Goal: Task Accomplishment & Management: Complete application form

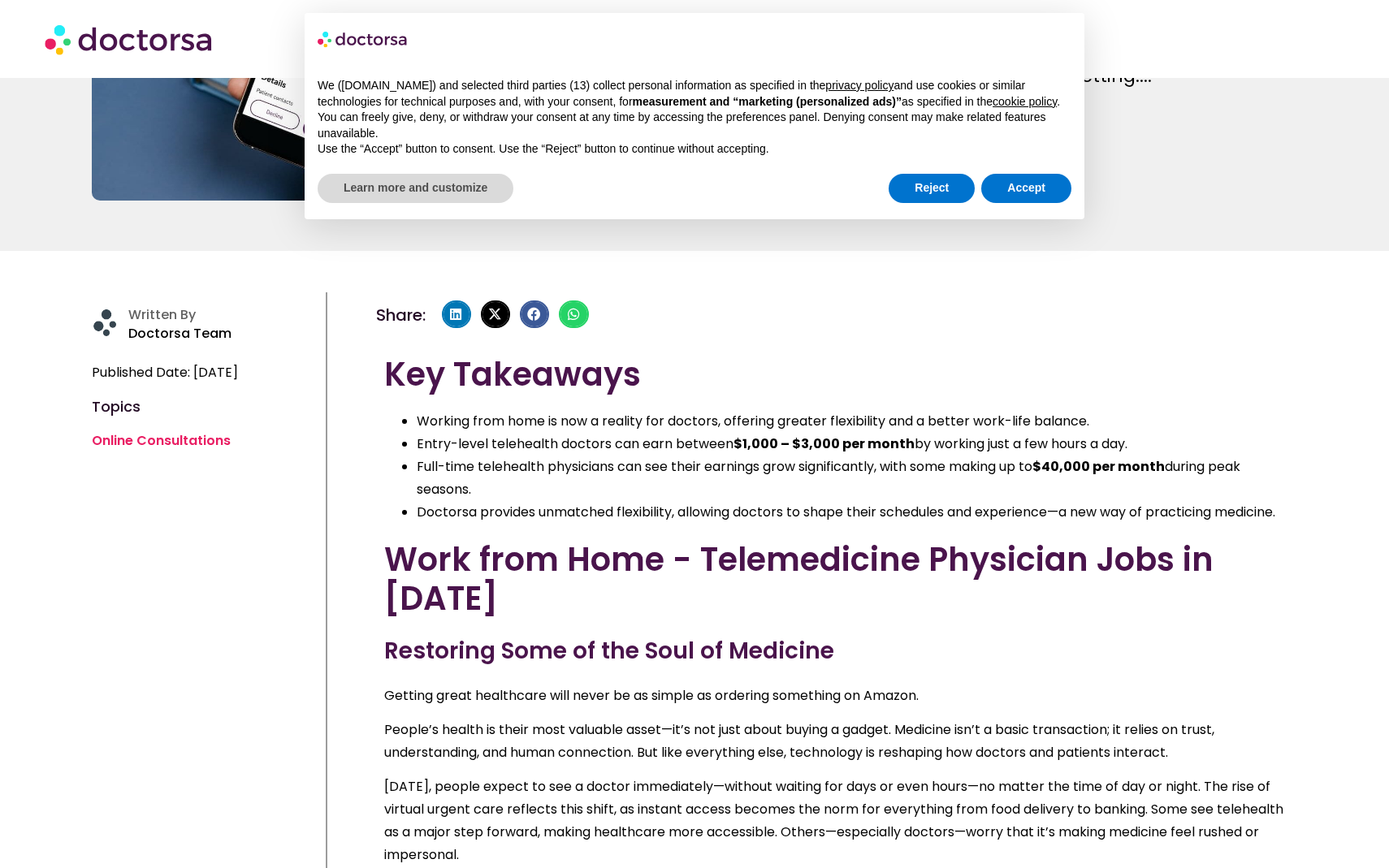
scroll to position [263, 0]
click at [1011, 203] on button "Accept" at bounding box center [1026, 188] width 90 height 29
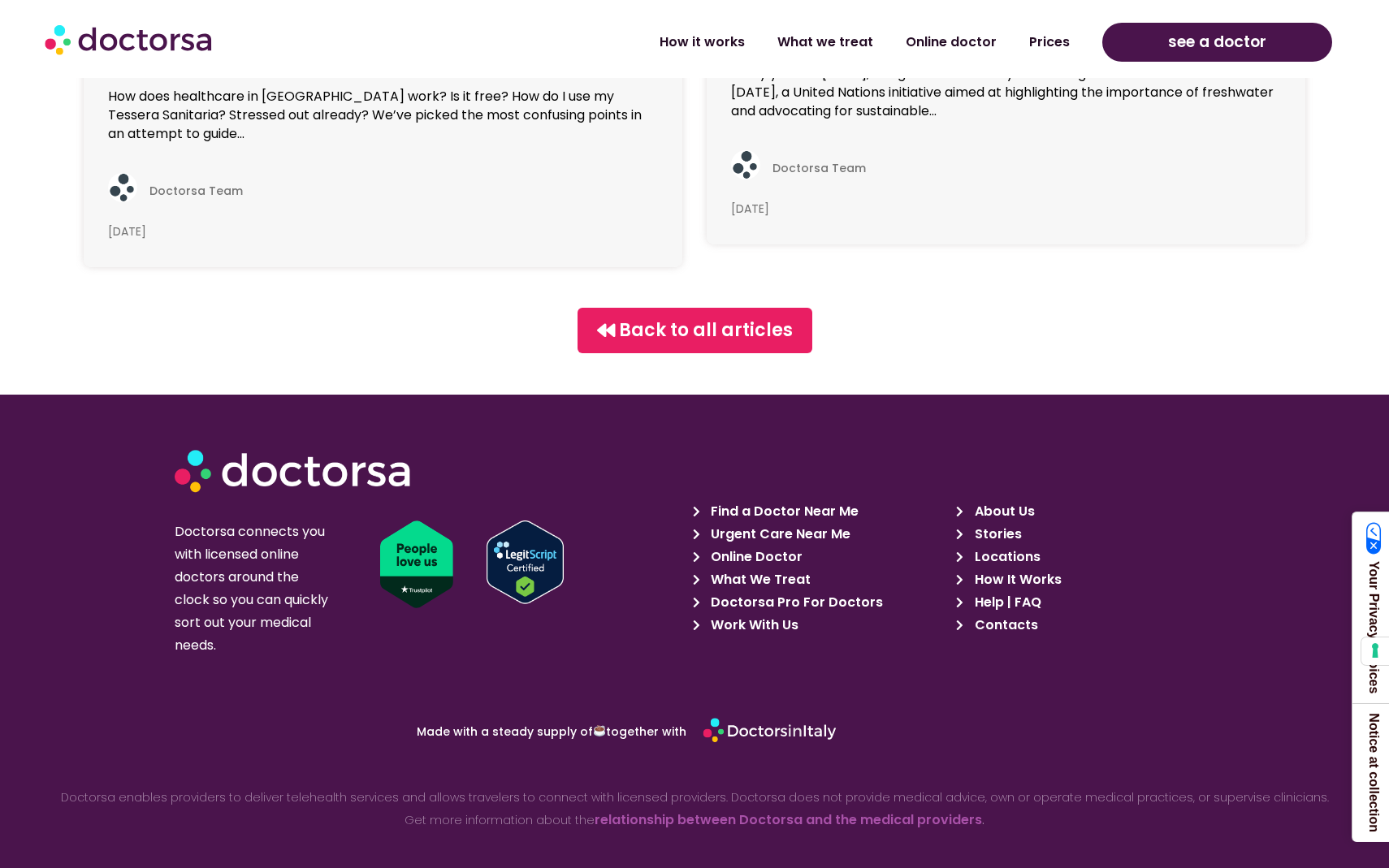
scroll to position [9167, 0]
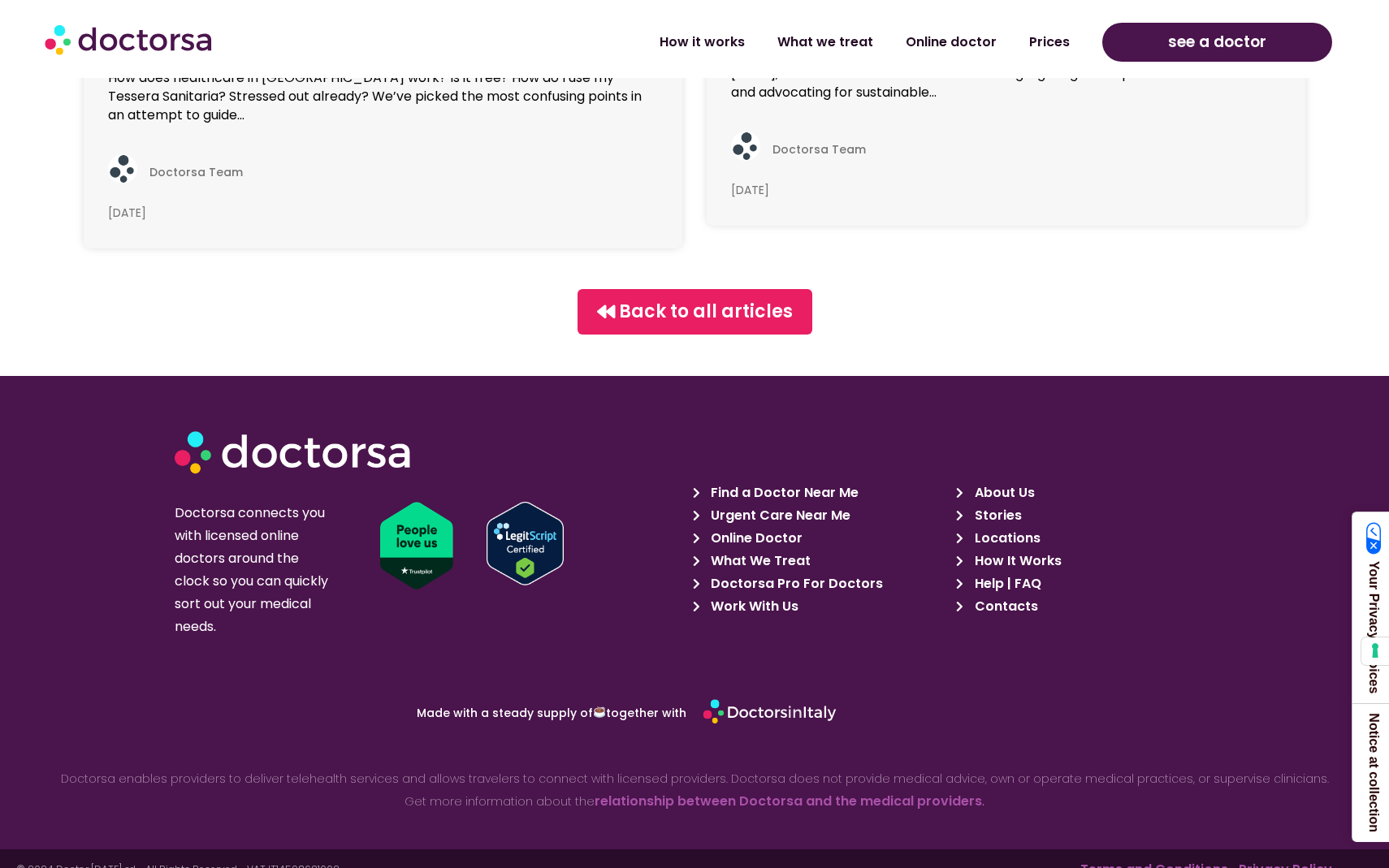
click at [857, 573] on span "Doctorsa Pro For Doctors" at bounding box center [795, 584] width 177 height 23
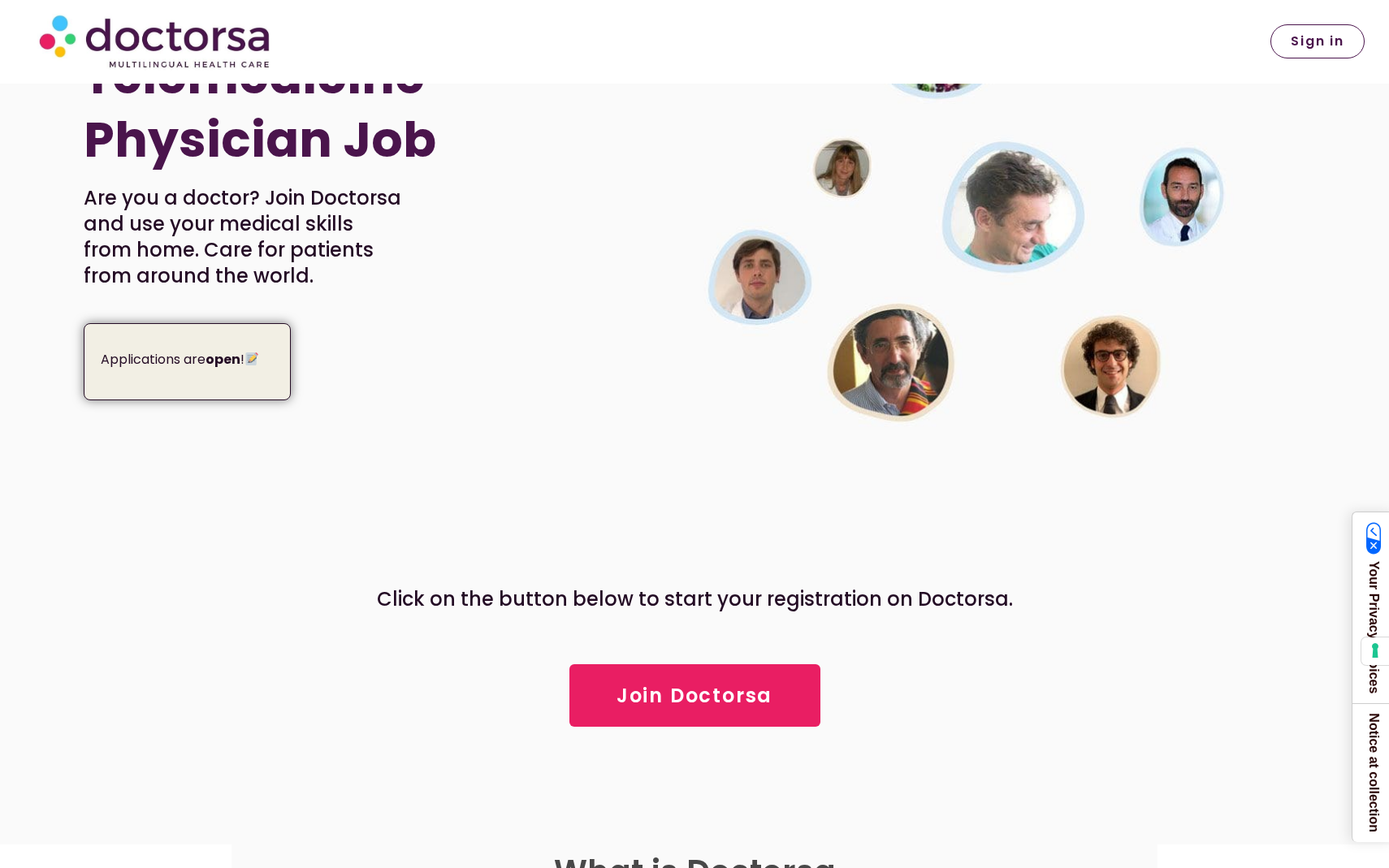
scroll to position [291, 0]
click at [198, 381] on div "Applications are open !" at bounding box center [187, 362] width 208 height 76
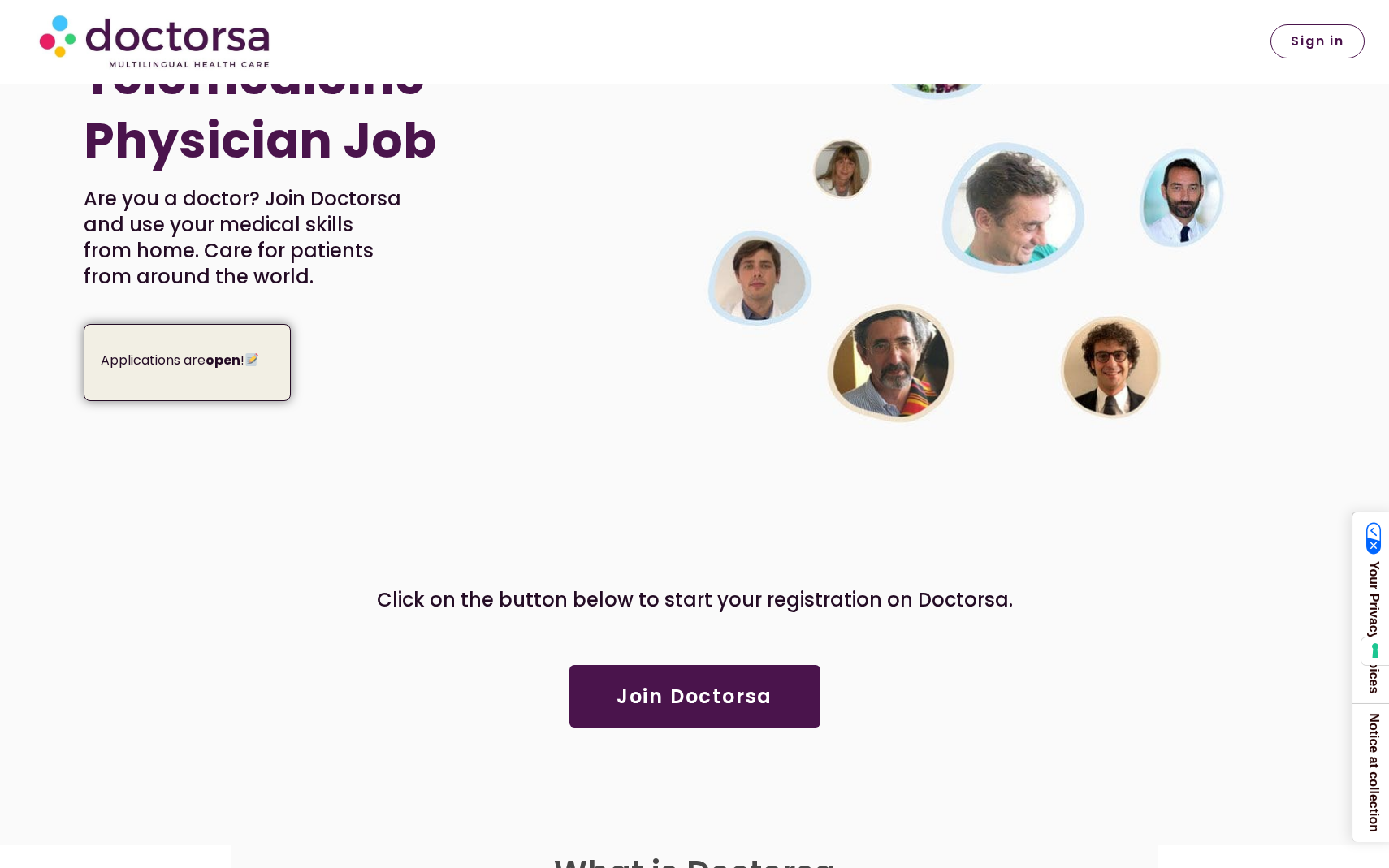
click at [728, 699] on span "Join Doctorsa" at bounding box center [694, 696] width 156 height 20
